Goal: Information Seeking & Learning: Learn about a topic

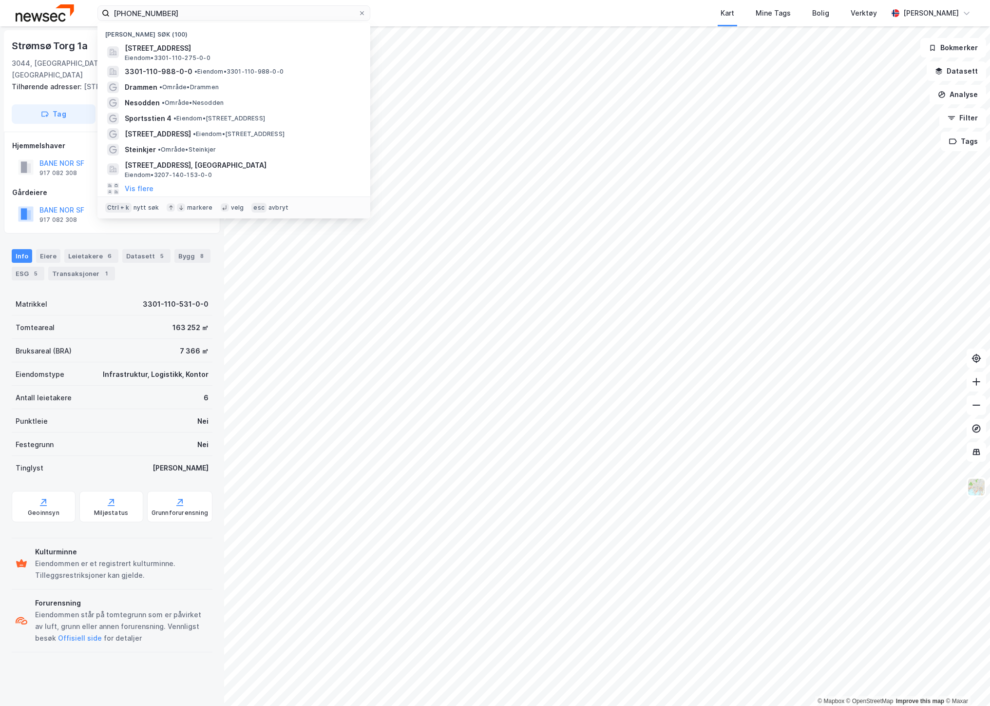
click at [185, 15] on input "[PHONE_NUMBER]" at bounding box center [234, 13] width 249 height 15
drag, startPoint x: 195, startPoint y: 14, endPoint x: 56, endPoint y: 8, distance: 139.5
click at [56, 8] on div "[PHONE_NUMBER] Nylige søk (100) [STREET_ADDRESS], DRAMMEN Eiendom • 3301-110-27…" at bounding box center [495, 13] width 990 height 26
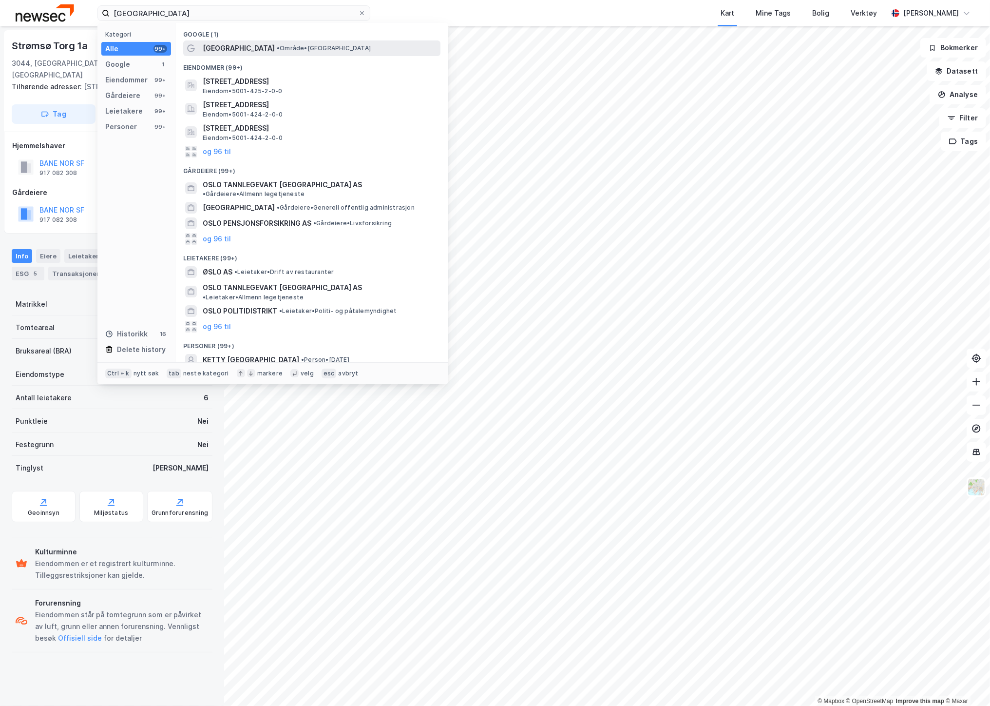
type input "[GEOGRAPHIC_DATA]"
click at [210, 55] on div "[GEOGRAPHIC_DATA] • Område • [GEOGRAPHIC_DATA]" at bounding box center [311, 48] width 257 height 16
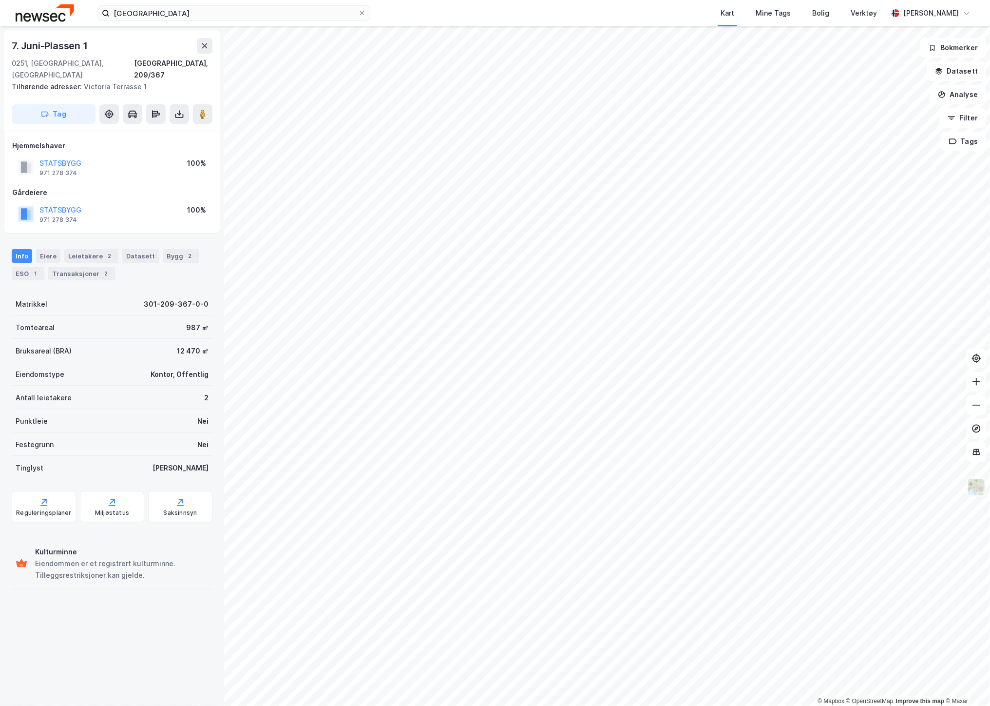
click at [977, 490] on img at bounding box center [977, 487] width 19 height 19
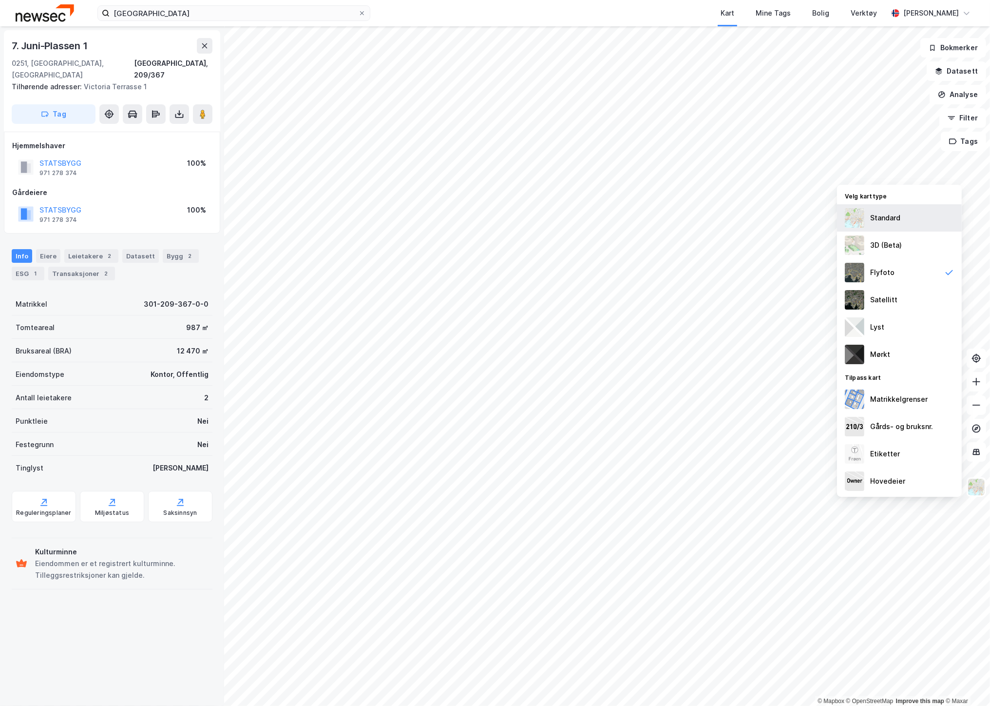
click at [873, 218] on div "Standard" at bounding box center [886, 218] width 30 height 12
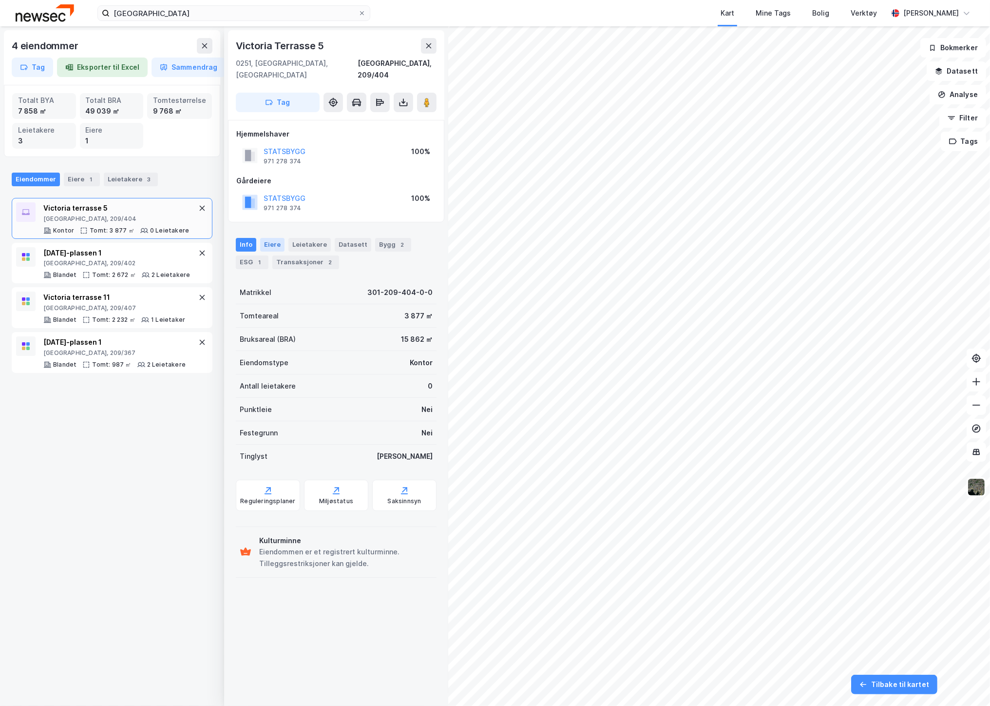
click at [270, 238] on div "Eiere" at bounding box center [272, 245] width 24 height 14
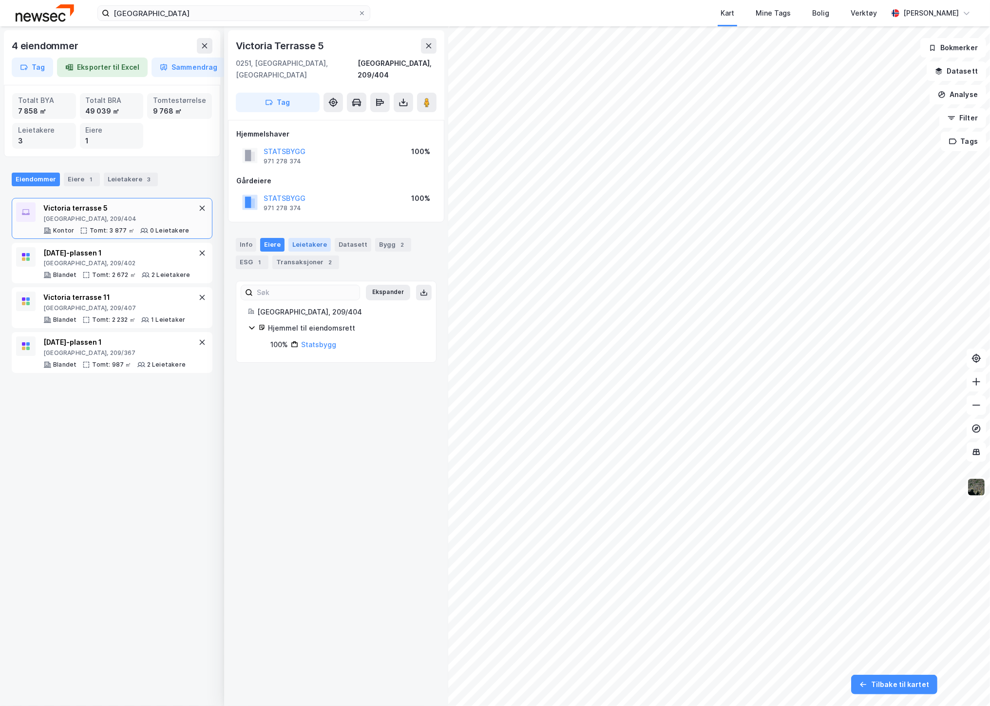
click at [305, 238] on div "Leietakere" at bounding box center [310, 245] width 42 height 14
